Goal: Task Accomplishment & Management: Use online tool/utility

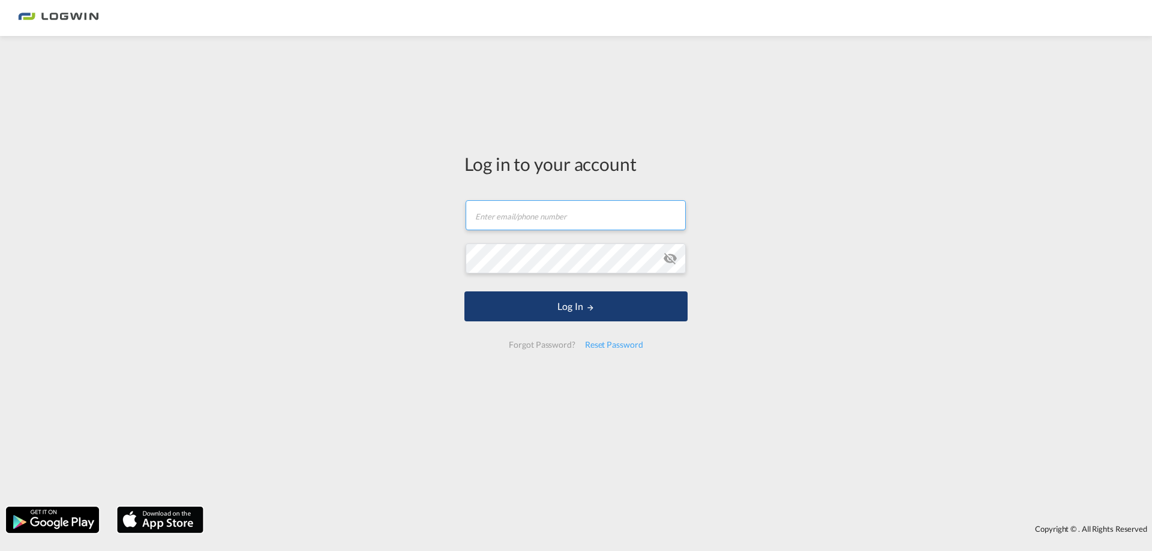
type input "[PERSON_NAME][EMAIL_ADDRESS][PERSON_NAME][DOMAIN_NAME]"
click at [502, 317] on button "Log In" at bounding box center [575, 307] width 223 height 30
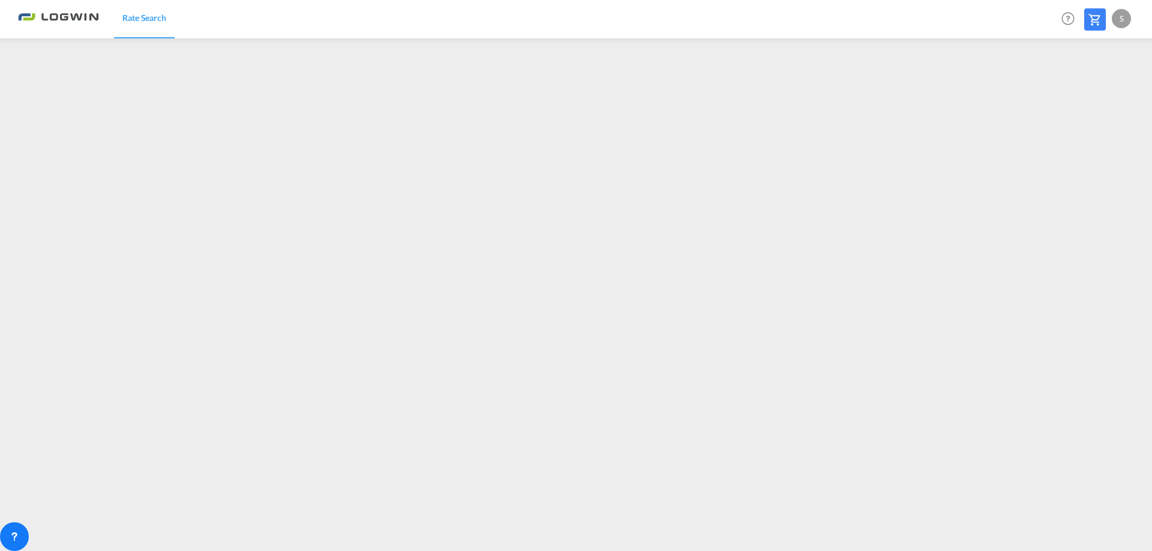
click at [152, 21] on span "Rate Search" at bounding box center [144, 18] width 44 height 10
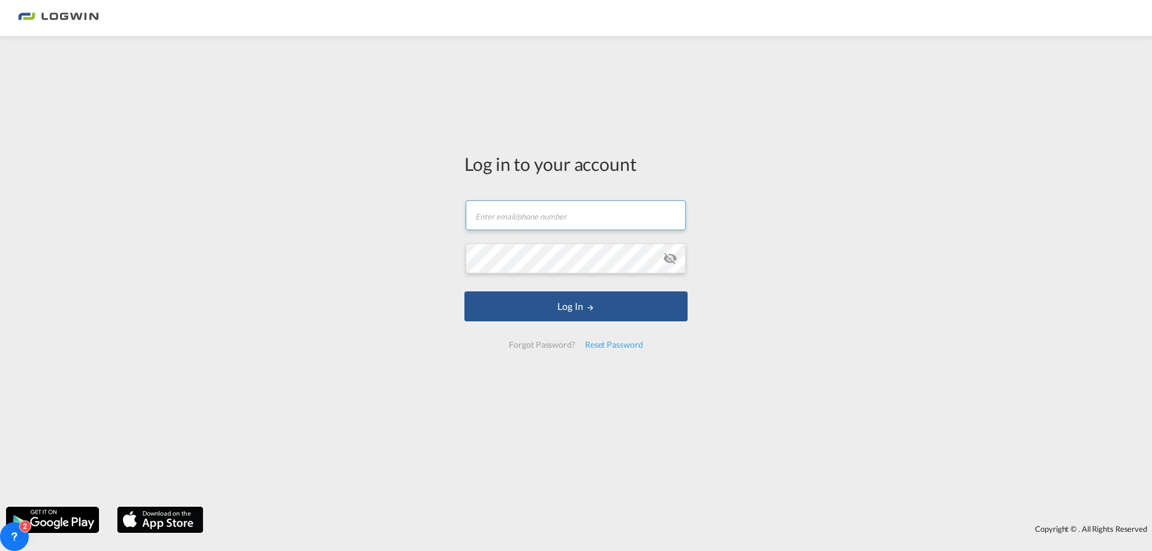
type input "[PERSON_NAME][EMAIL_ADDRESS][PERSON_NAME][DOMAIN_NAME]"
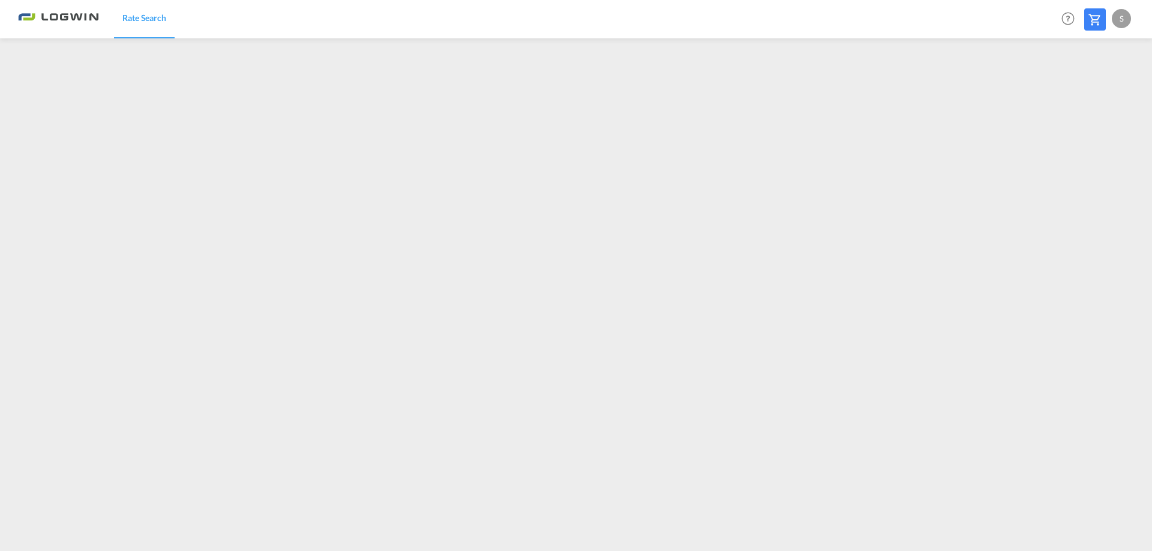
click at [152, 19] on span "Rate Search" at bounding box center [144, 18] width 44 height 10
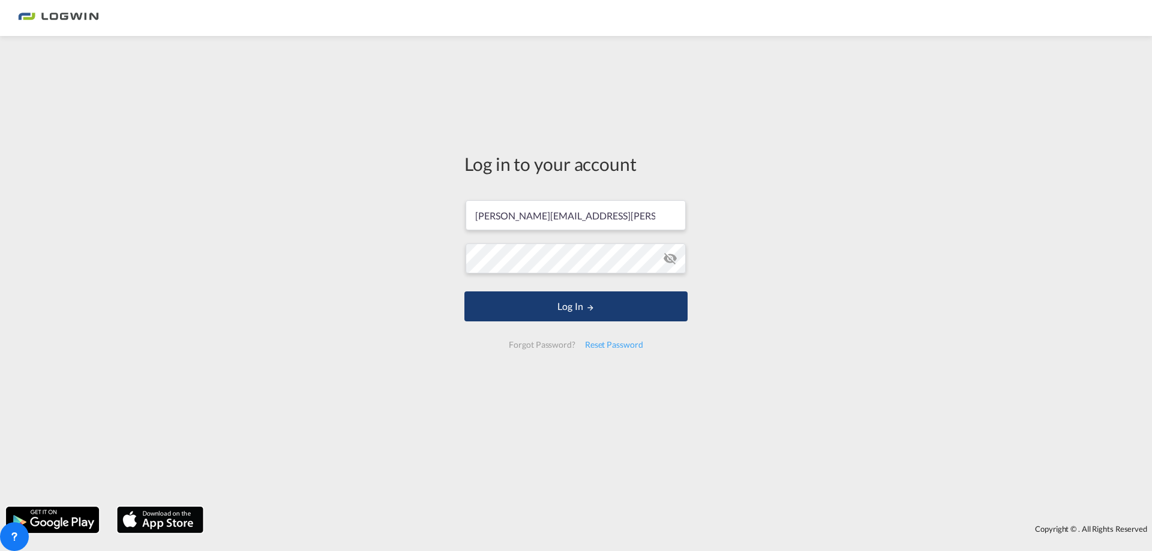
click at [578, 312] on button "Log In" at bounding box center [575, 307] width 223 height 30
